Goal: Check status

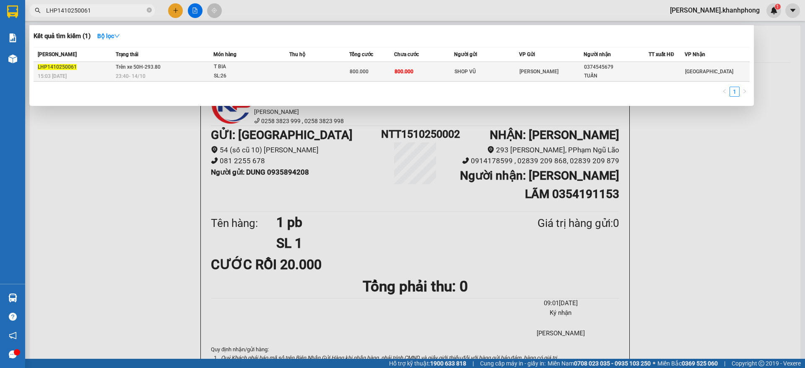
type input "LHP1410250061"
click at [426, 65] on td "800.000" at bounding box center [424, 72] width 60 height 20
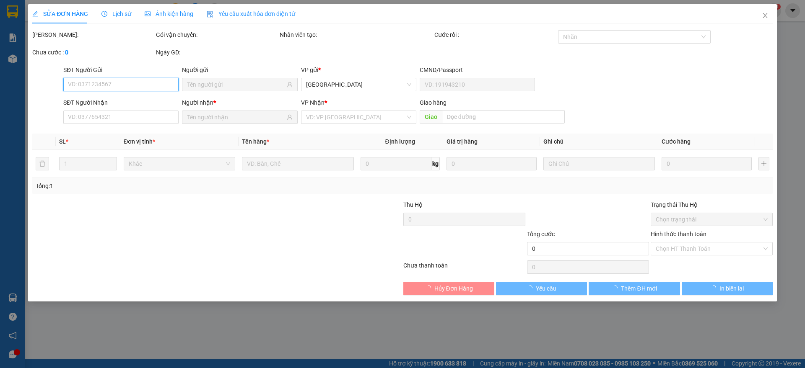
type input "SHOP VŨ"
type input "0374545679"
type input "TUẤN"
type input "800.000"
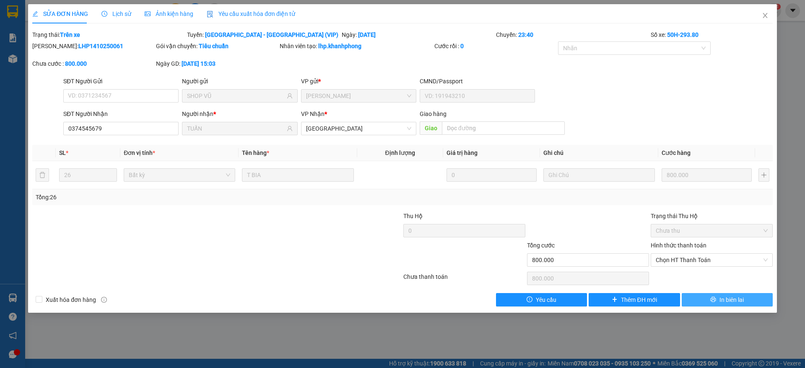
click at [715, 300] on icon "printer" at bounding box center [713, 300] width 6 height 6
